Goal: Book appointment/travel/reservation

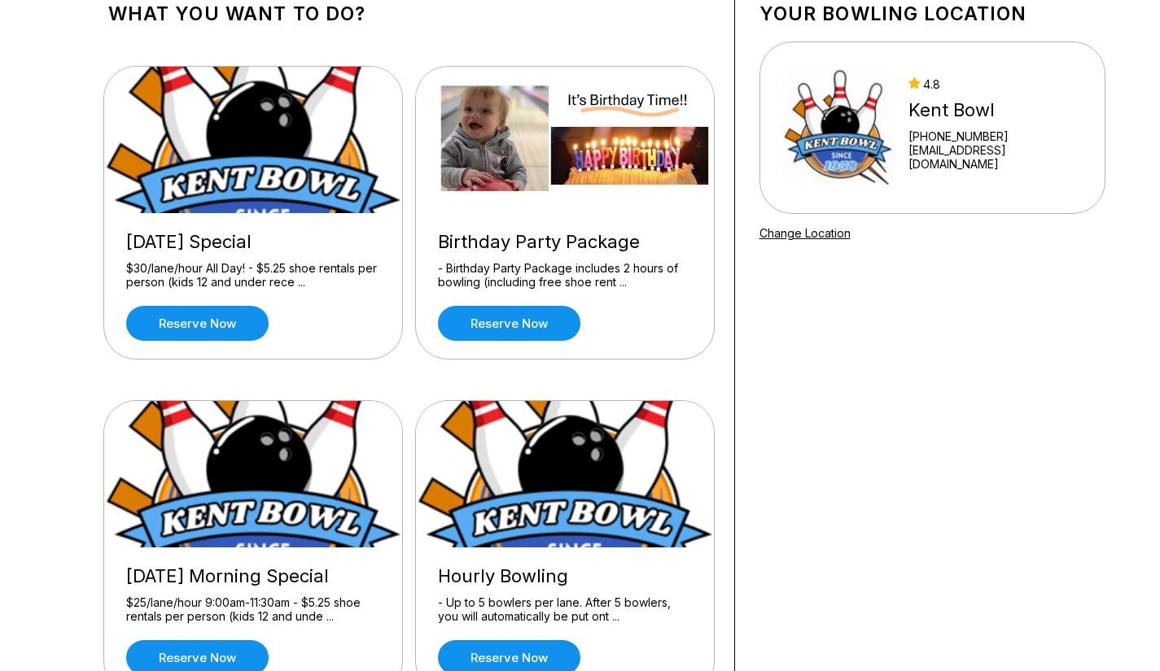
scroll to position [105, 0]
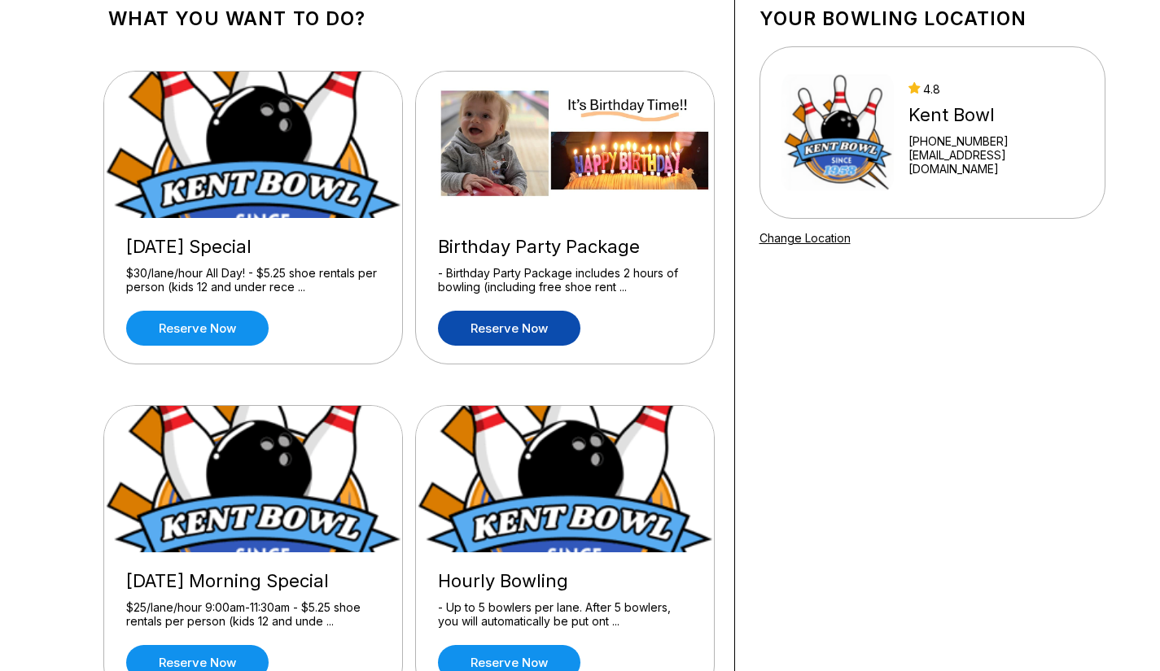
click at [527, 325] on link "Reserve now" at bounding box center [509, 328] width 142 height 35
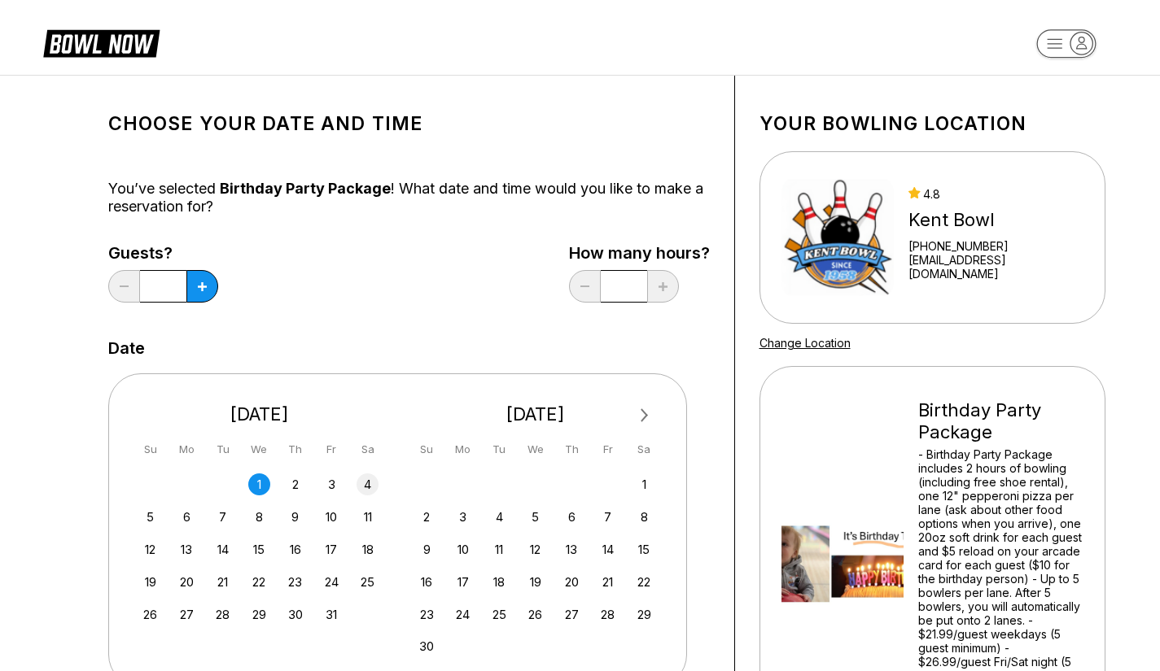
click at [369, 480] on div "4" at bounding box center [367, 485] width 22 height 22
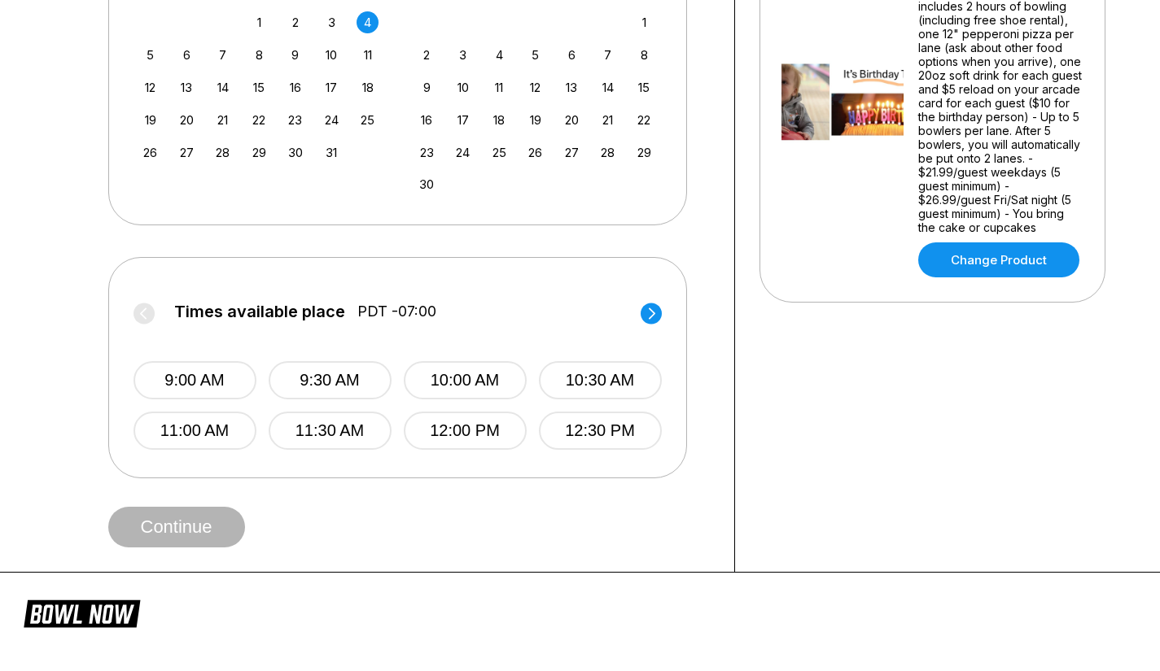
scroll to position [466, 0]
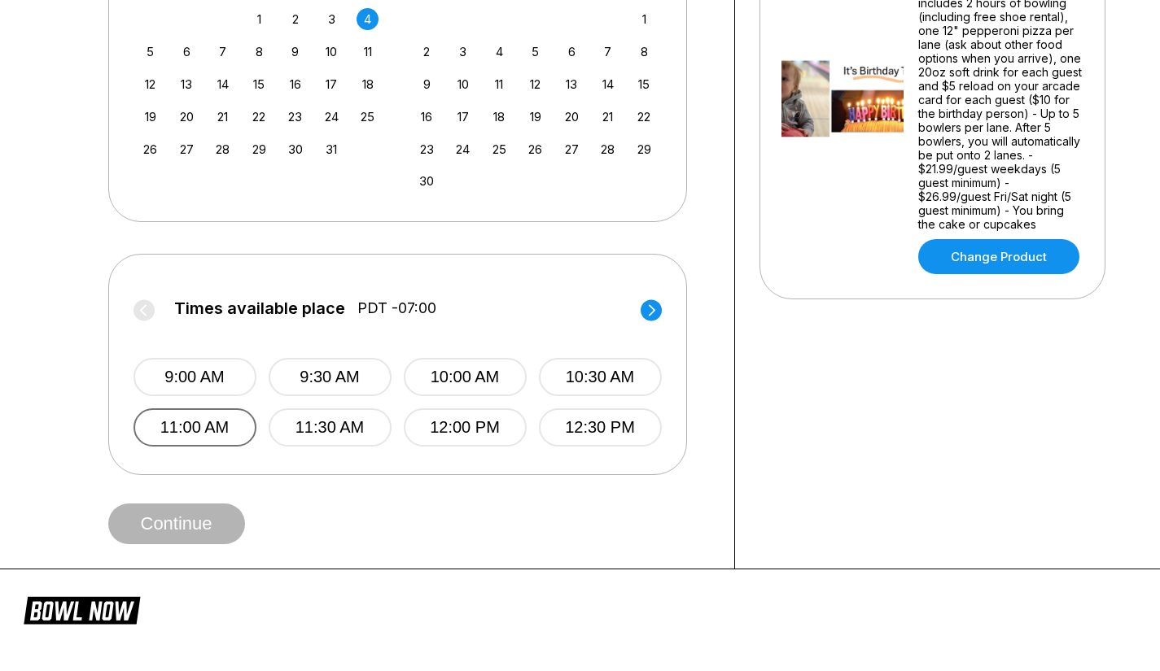
click at [183, 426] on button "11:00 AM" at bounding box center [194, 428] width 123 height 38
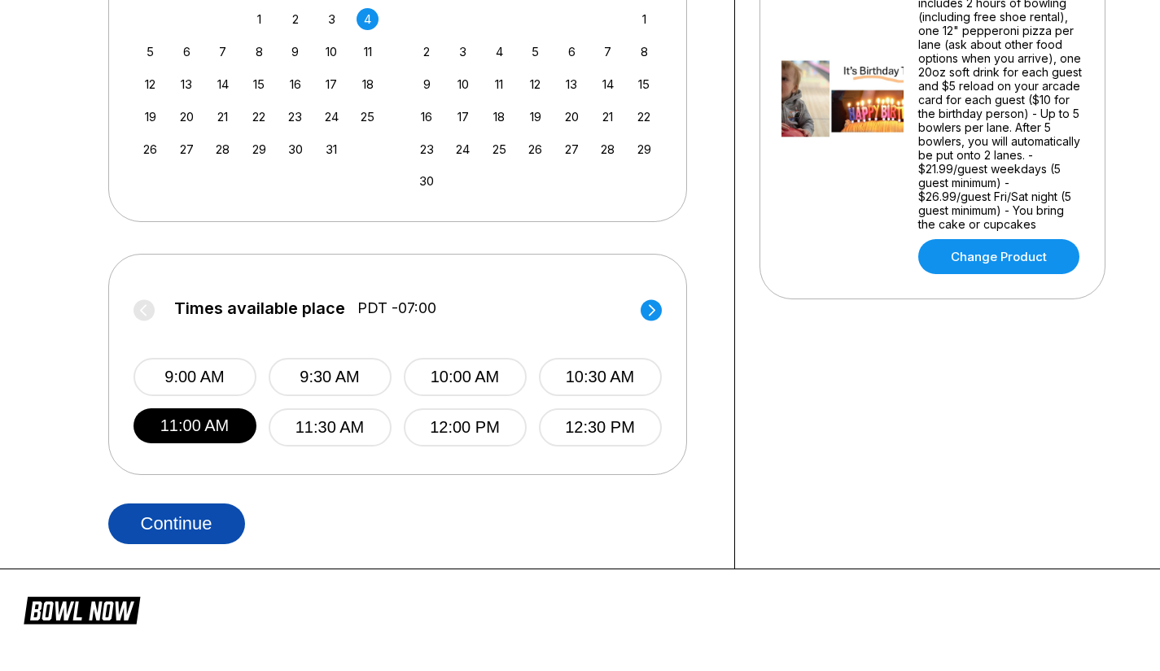
click at [208, 532] on button "Continue" at bounding box center [176, 524] width 137 height 41
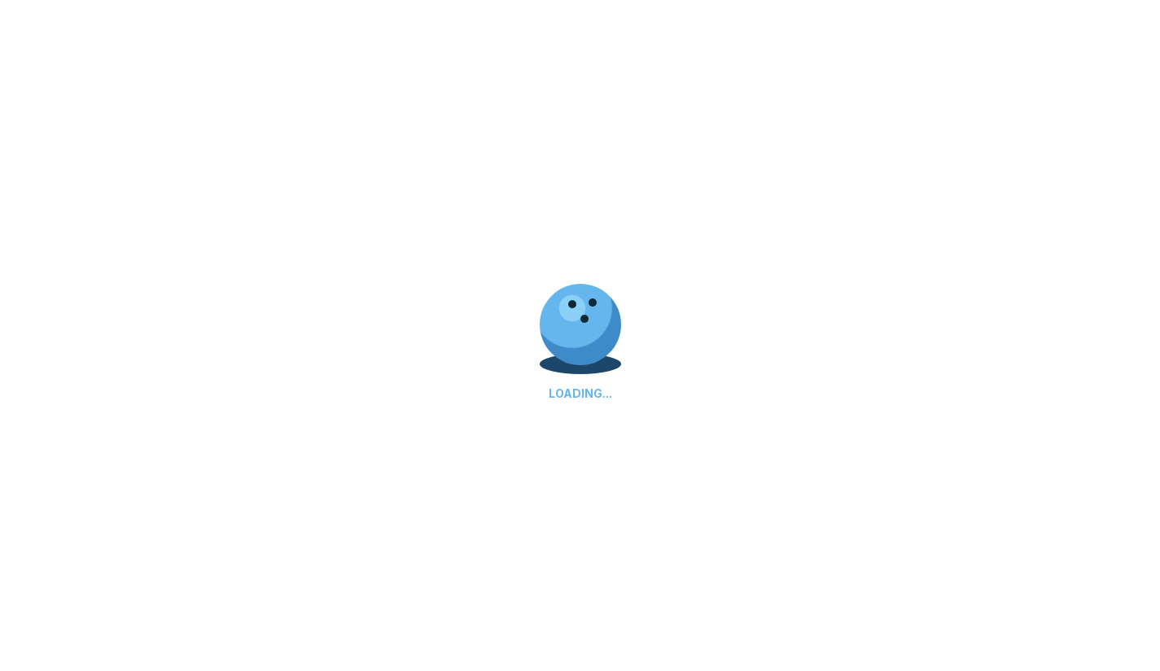
select select "**"
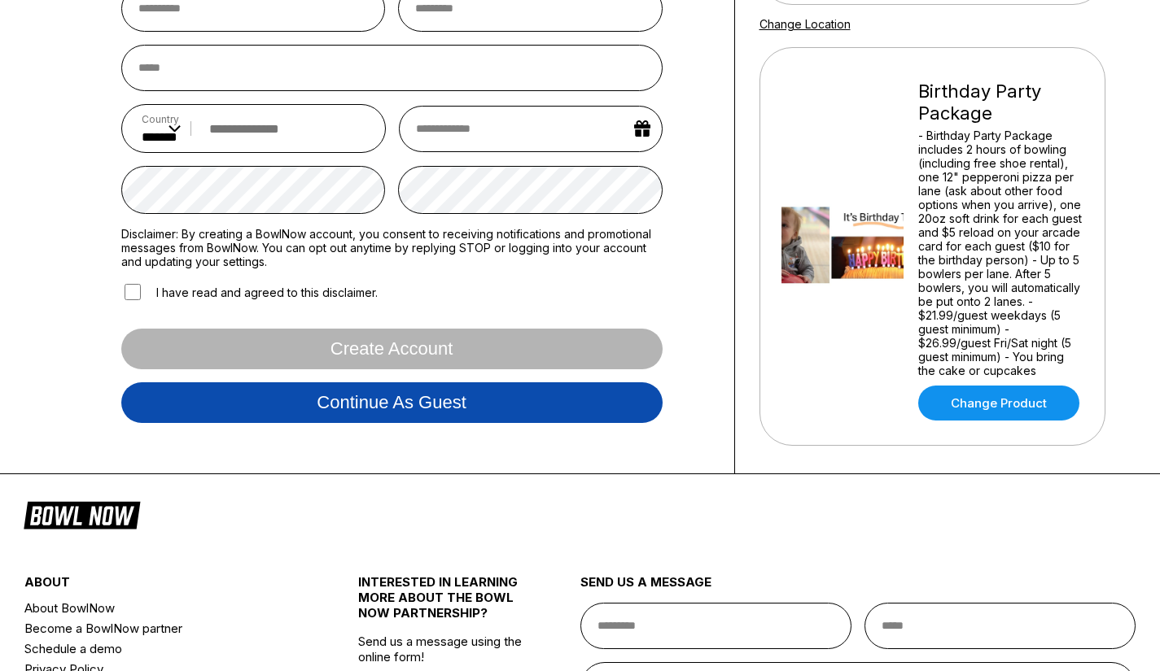
click at [443, 405] on button "Continue as guest" at bounding box center [391, 403] width 541 height 41
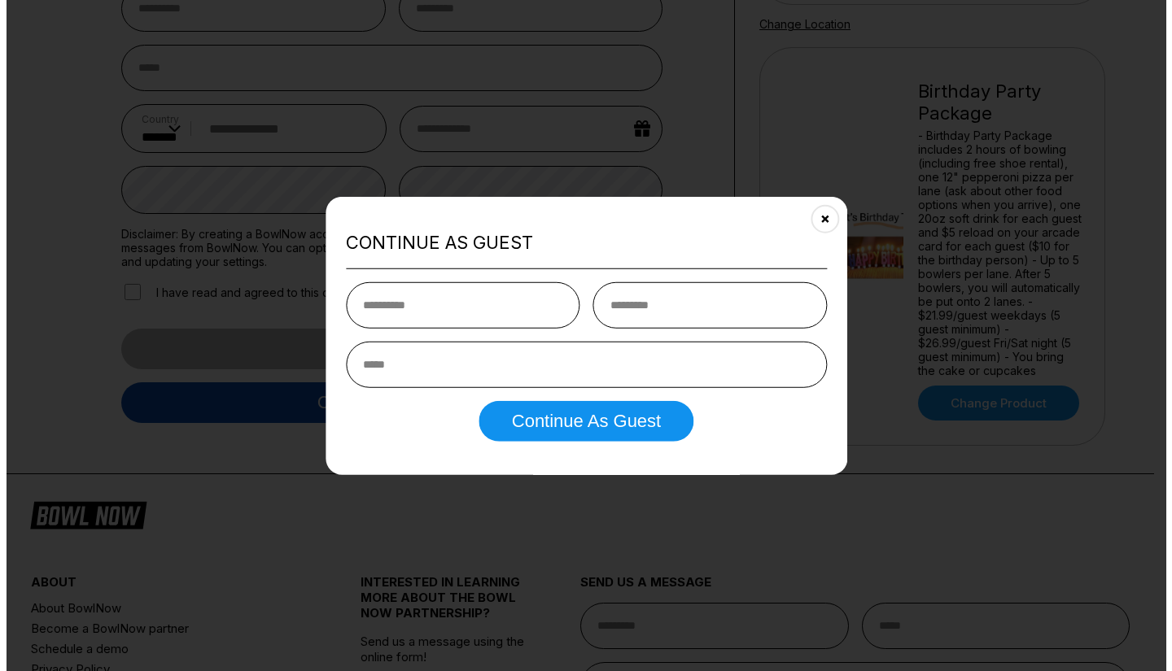
scroll to position [304, 0]
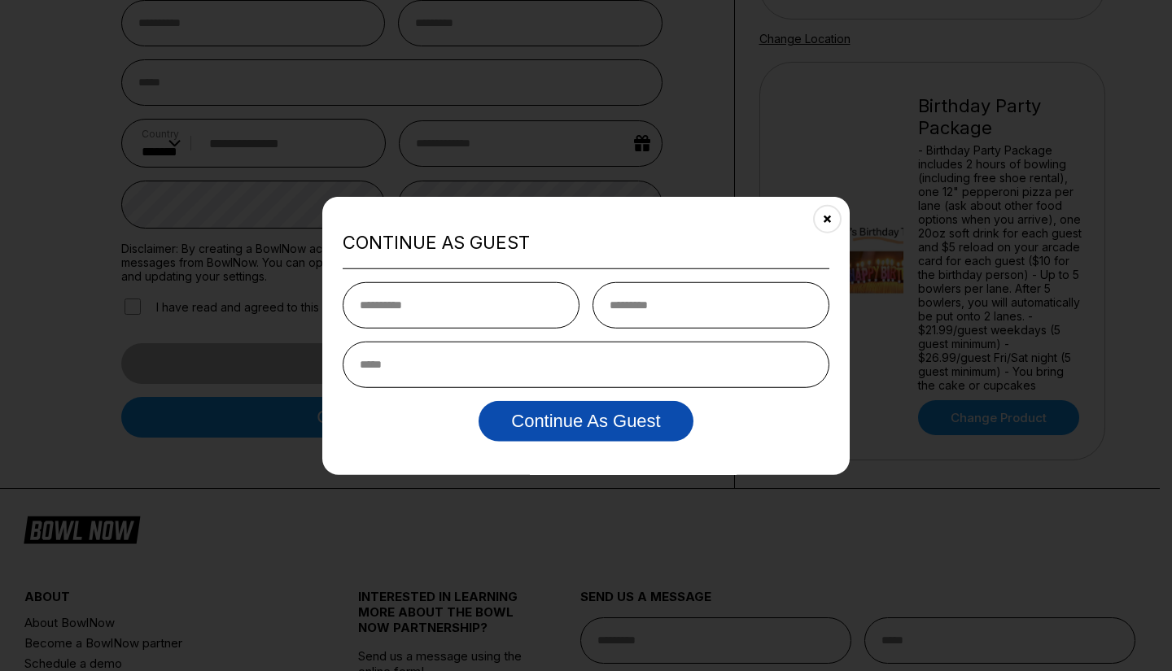
click at [530, 404] on button "Continue as Guest" at bounding box center [586, 421] width 214 height 41
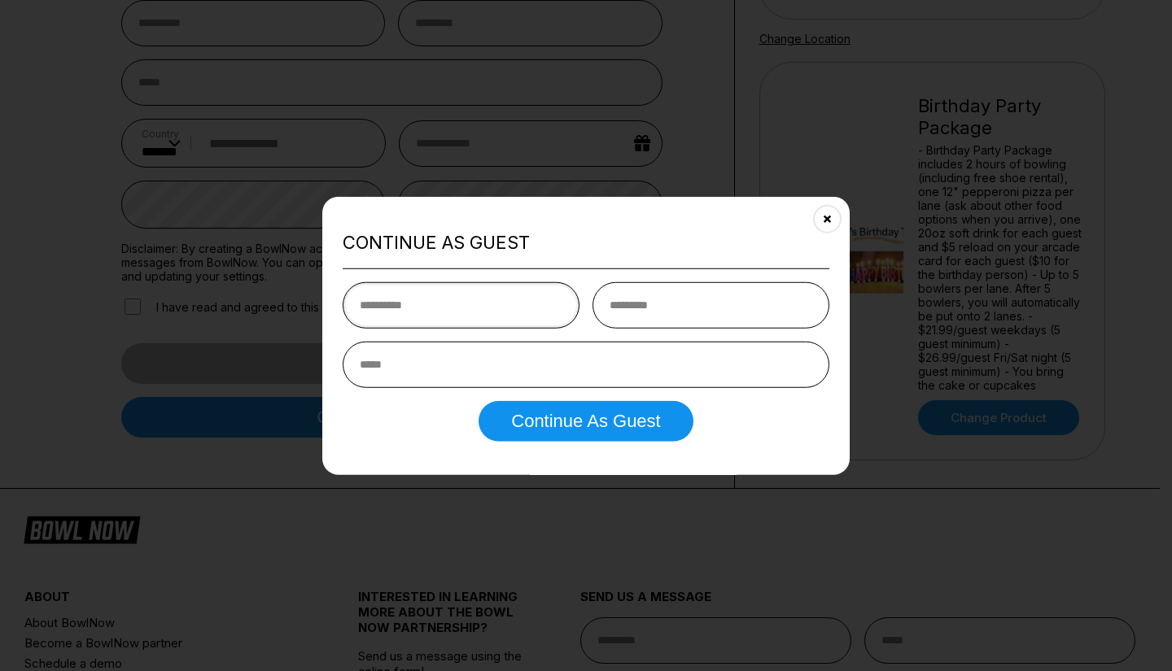
click at [455, 295] on input "text" at bounding box center [461, 305] width 237 height 46
type input "*"
click at [619, 295] on input "text" at bounding box center [711, 305] width 237 height 46
type input "*"
click at [489, 377] on input "email" at bounding box center [586, 365] width 487 height 46
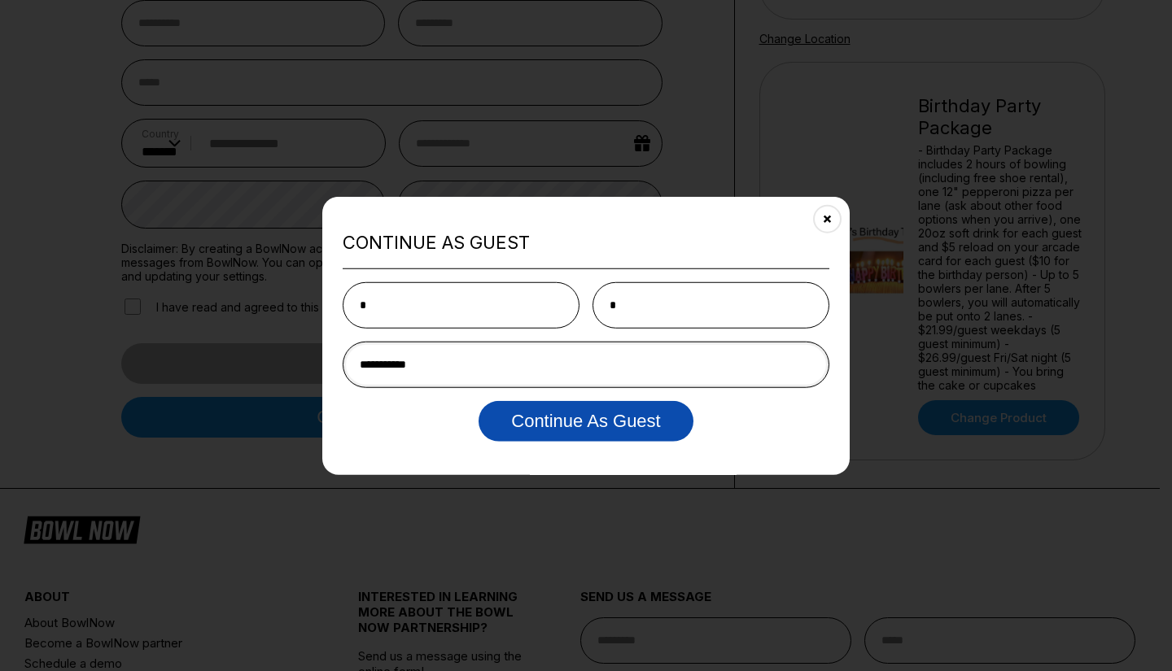
type input "**********"
click at [539, 415] on button "Continue as Guest" at bounding box center [586, 421] width 214 height 41
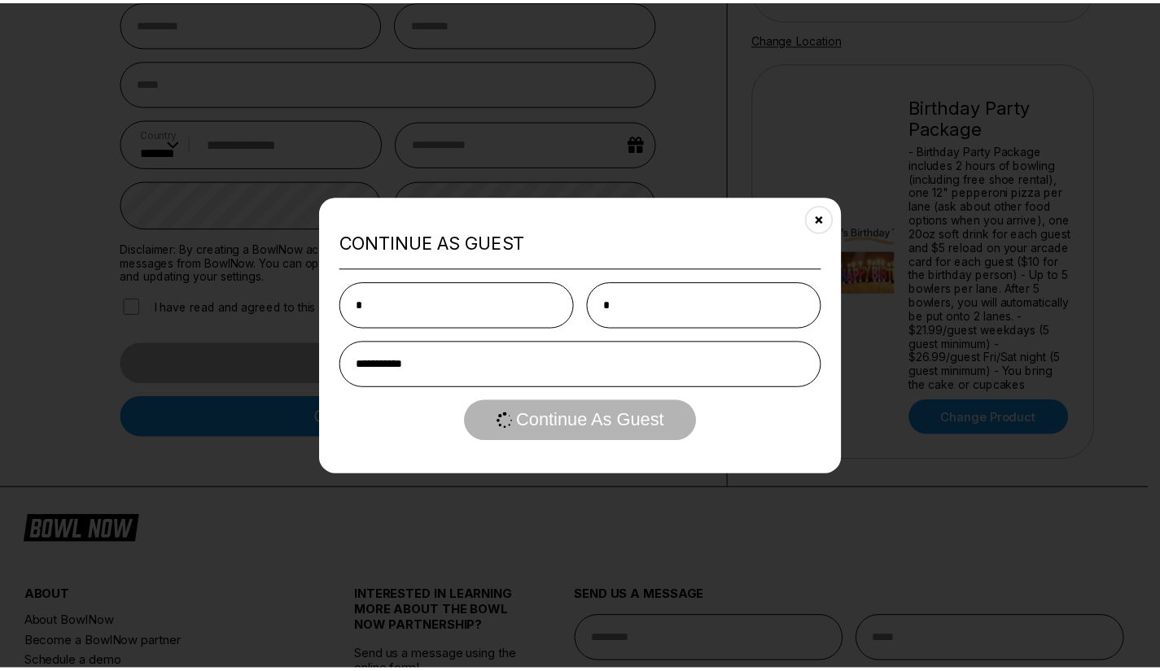
scroll to position [0, 0]
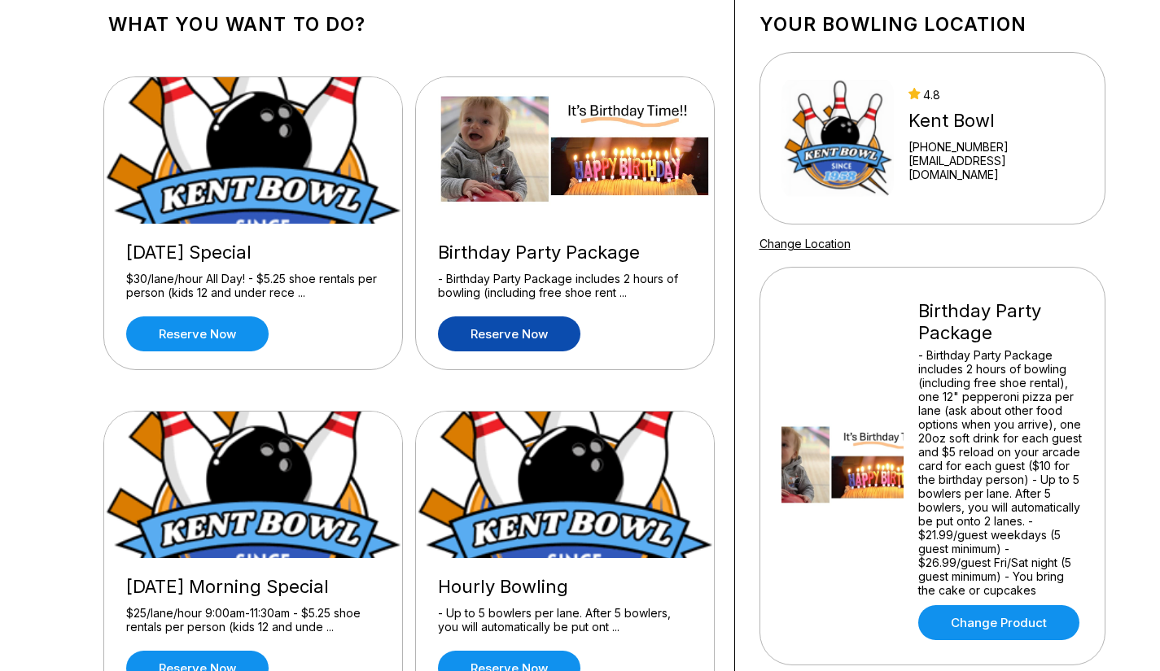
scroll to position [98, 0]
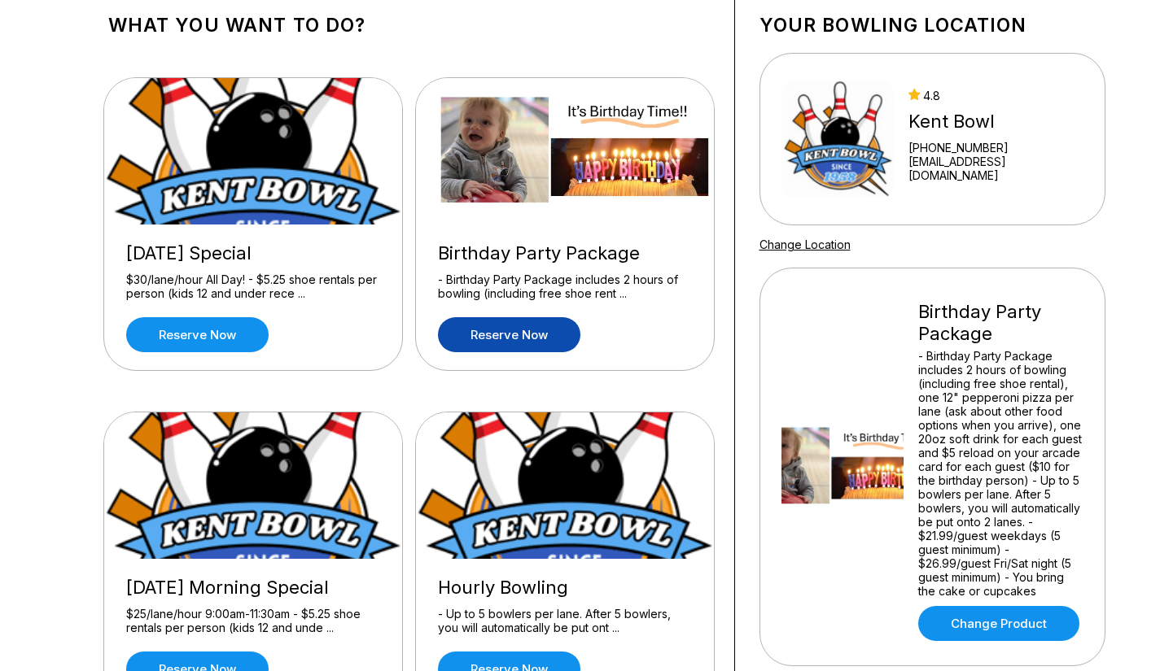
click at [520, 337] on link "Reserve now" at bounding box center [509, 334] width 142 height 35
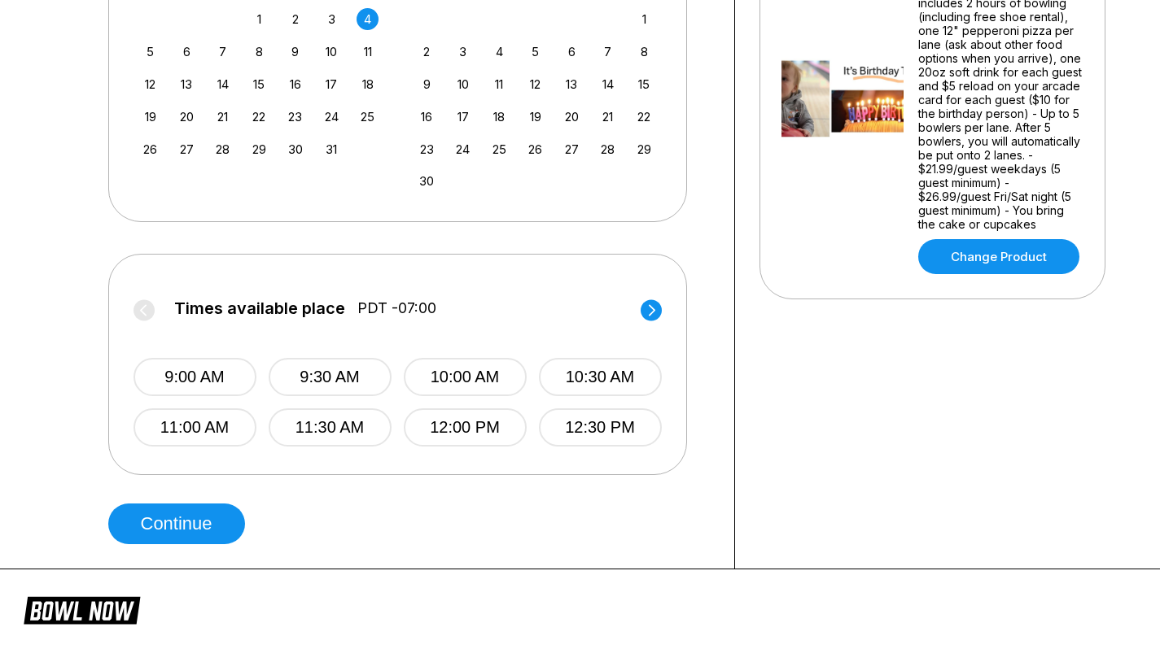
scroll to position [470, 0]
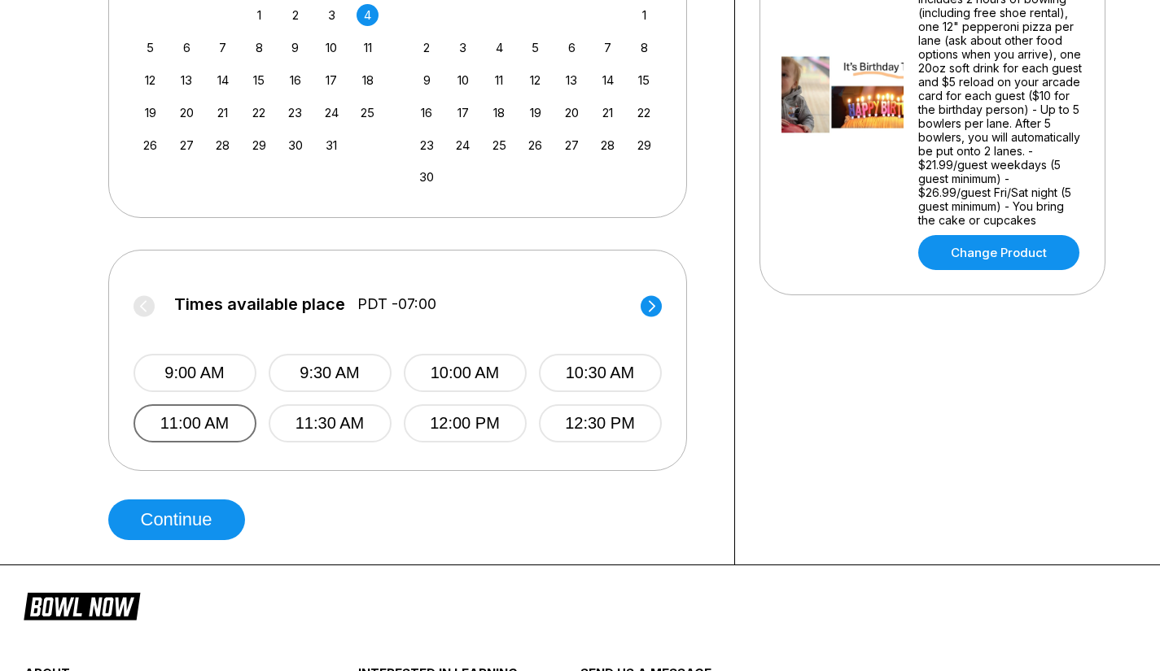
click at [227, 417] on button "11:00 AM" at bounding box center [194, 424] width 123 height 38
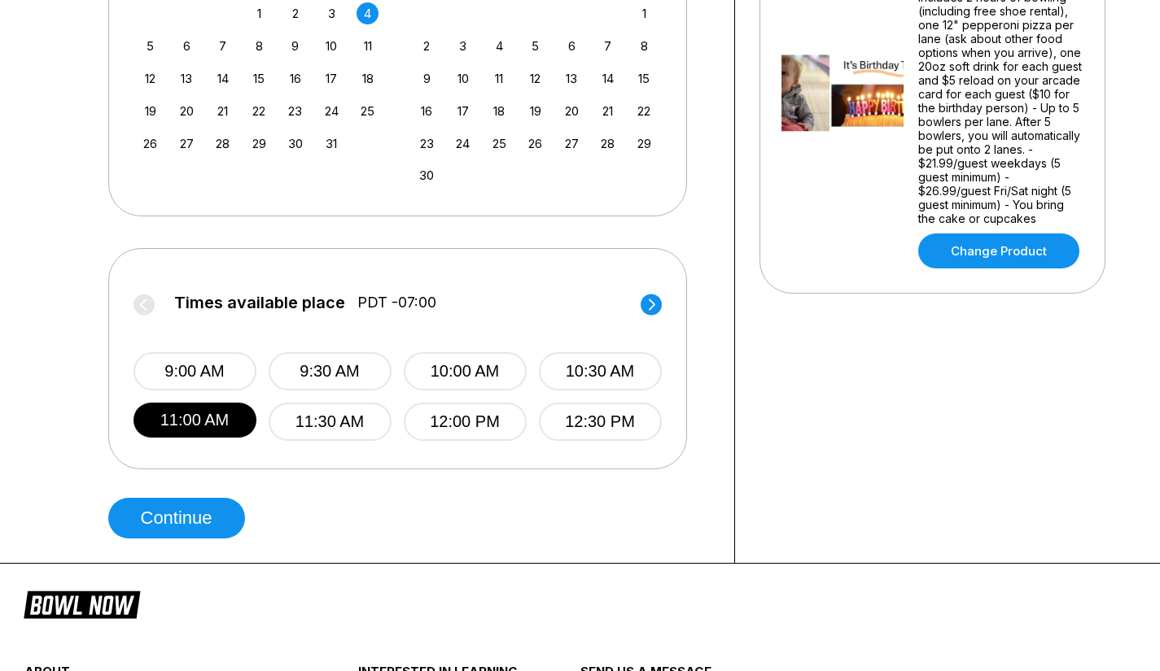
scroll to position [475, 0]
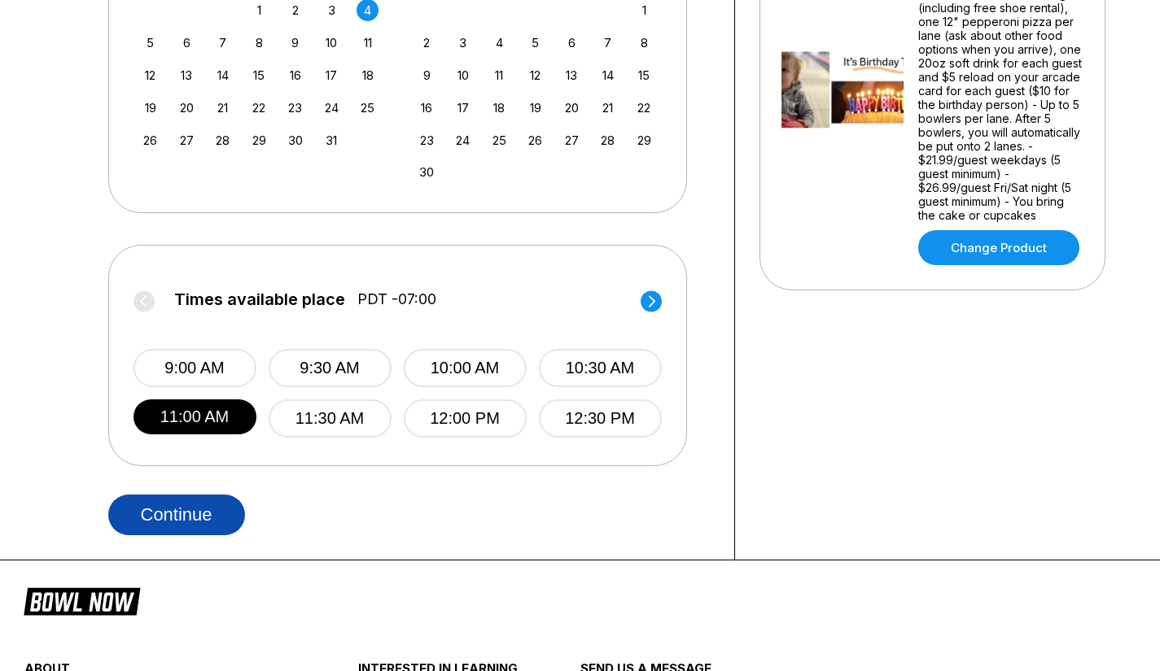
click at [173, 504] on button "Continue" at bounding box center [176, 515] width 137 height 41
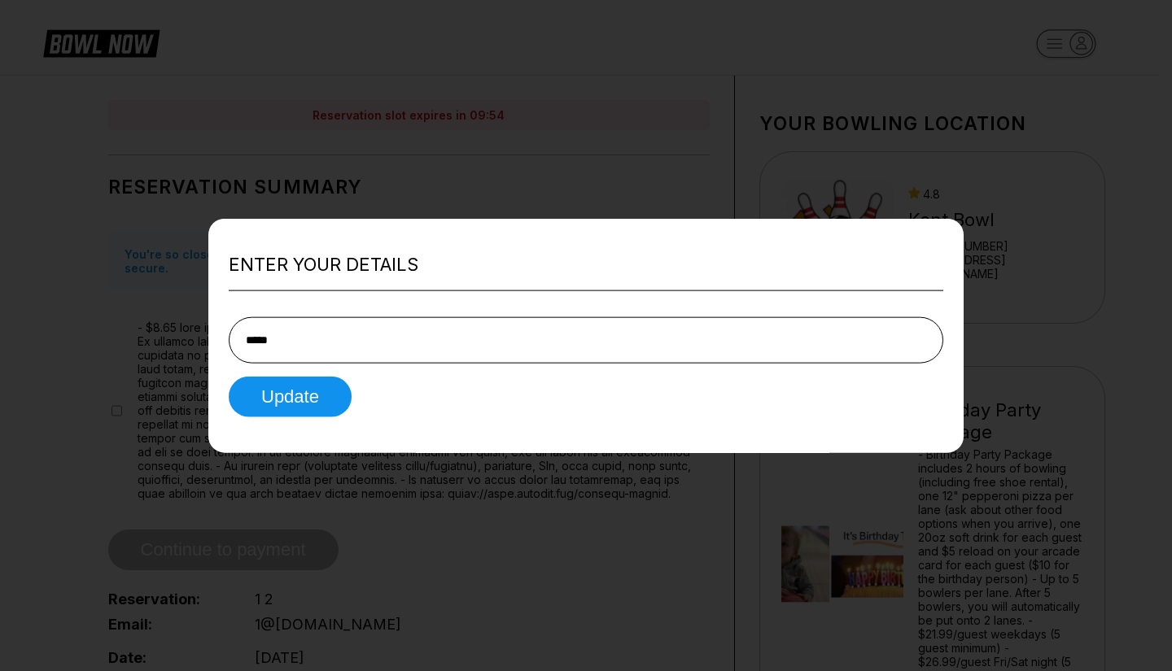
type input "*****"
click at [262, 411] on button "Update" at bounding box center [290, 397] width 123 height 41
